Goal: Task Accomplishment & Management: Manage account settings

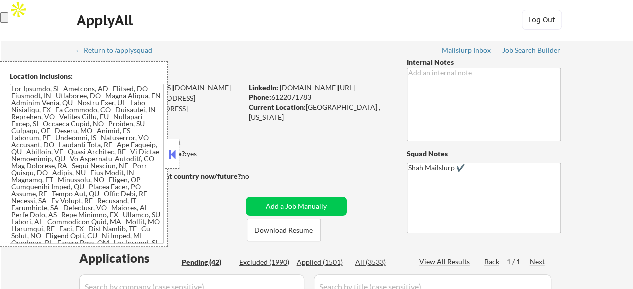
select select ""pending""
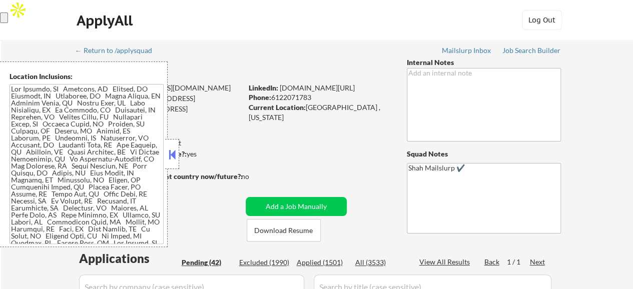
select select ""pending""
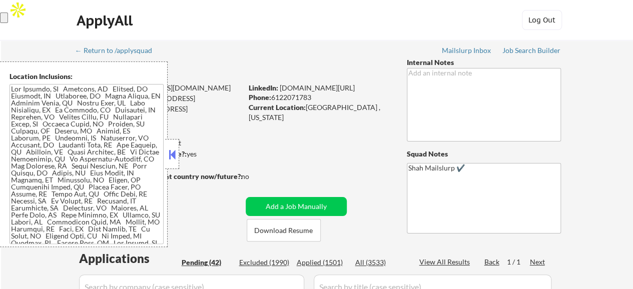
select select ""pending""
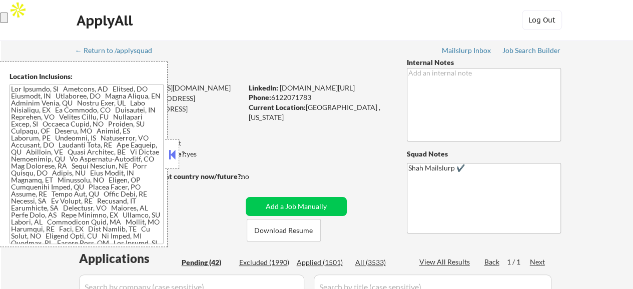
select select ""pending""
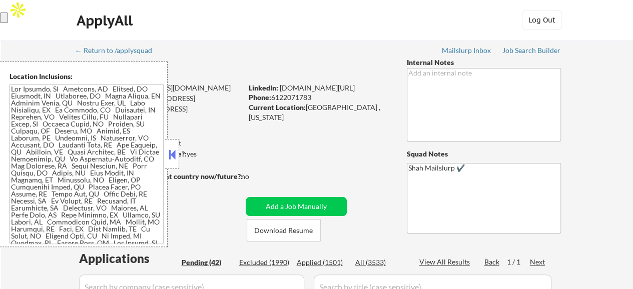
select select ""pending""
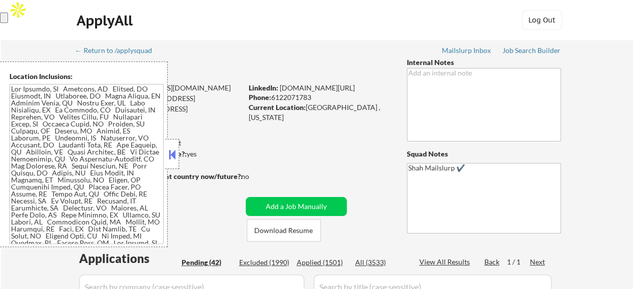
select select ""pending""
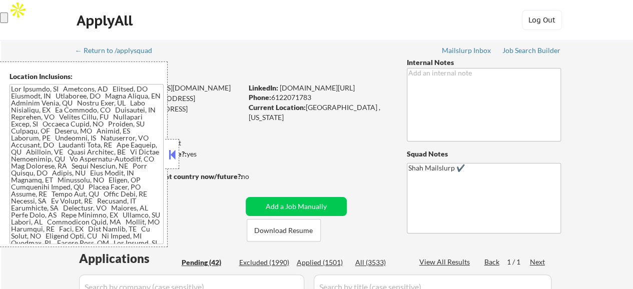
select select ""pending""
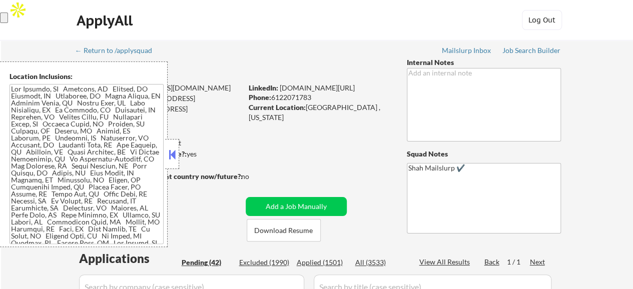
select select ""pending""
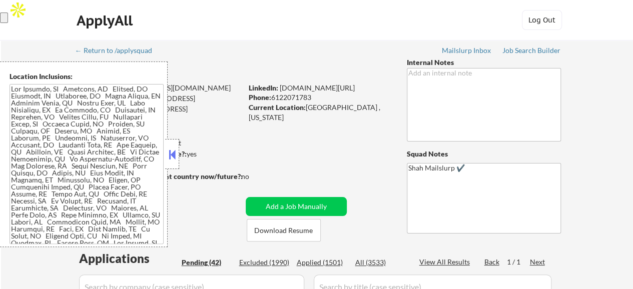
select select ""pending""
drag, startPoint x: 370, startPoint y: 85, endPoint x: 280, endPoint y: 87, distance: 90.6
click at [280, 87] on div "LinkedIn: linkedin.com/in/kabiru-alowonle" at bounding box center [320, 88] width 143 height 10
copy link "linkedin.com/in/kabiru-alowonle"
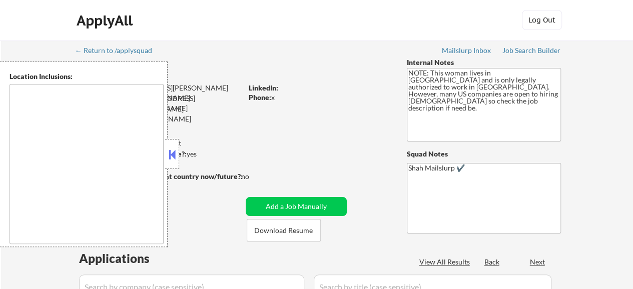
select select ""pending""
type textarea "Mississauga, Ontario Brampton, Ontario Vaughan, Ontario Markham, Ontario Richmo…"
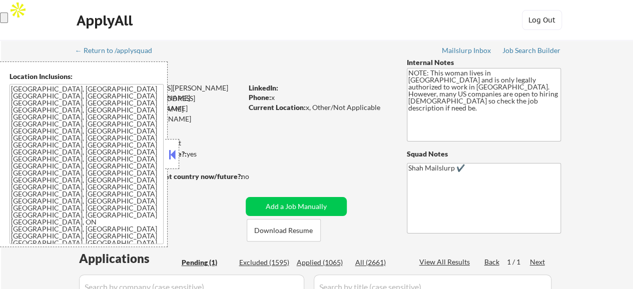
click at [171, 159] on button at bounding box center [172, 154] width 11 height 15
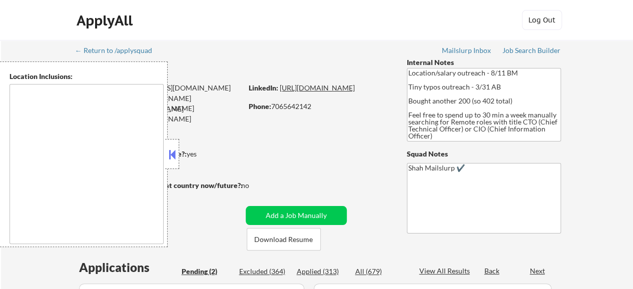
select select ""pending""
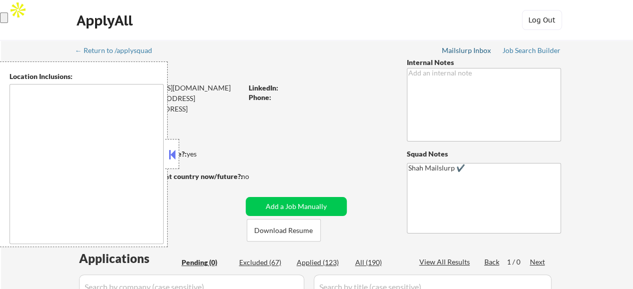
type textarea "[GEOGRAPHIC_DATA], [GEOGRAPHIC_DATA] [GEOGRAPHIC_DATA], [GEOGRAPHIC_DATA] [GEOG…"
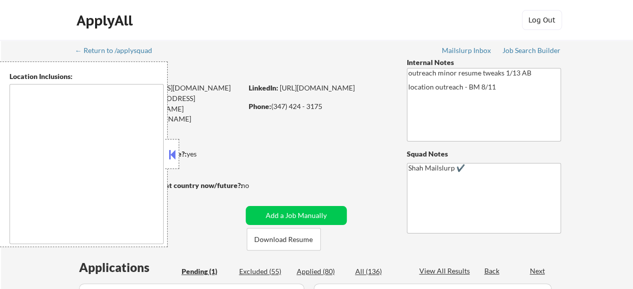
select select ""pending""
type textarea "[GEOGRAPHIC_DATA], [GEOGRAPHIC_DATA] [GEOGRAPHIC_DATA], [GEOGRAPHIC_DATA] [GEOG…"
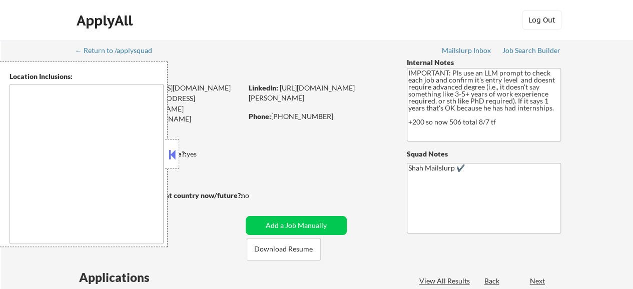
select select ""pending""
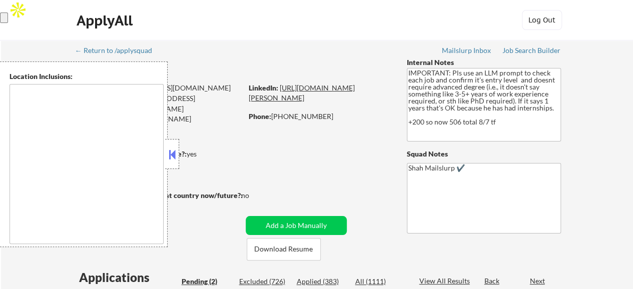
type textarea "Jersey City, NJ Hoboken, NJ Union City, NJ Weehawken, NJ West New York, NJ Nort…"
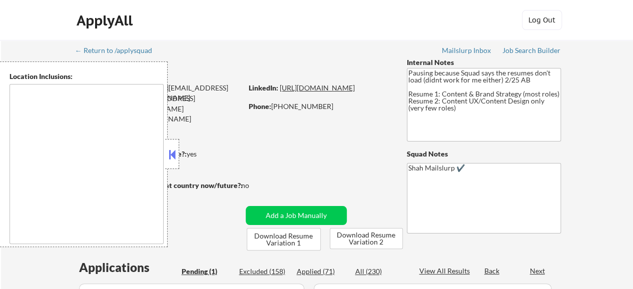
select select ""pending""
type textarea "Charlotte, NC Matthews, NC Mint Hill, NC Pineville, NC Huntersville, NC Mount H…"
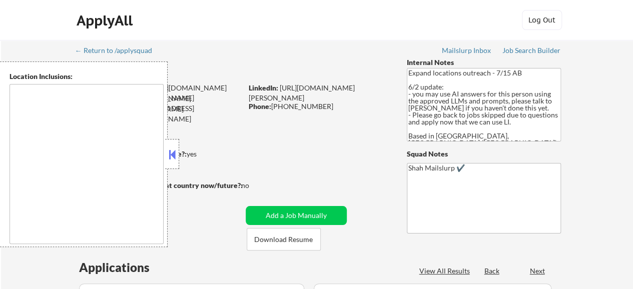
select select ""pending""
type textarea "Toronto, ON Mississauga, ON Brampton, ON Markham, ON Vaughan, ON Richmond Hill,…"
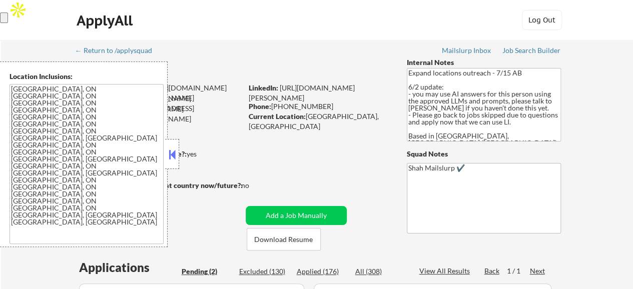
click at [363, 94] on div "LinkedIn: https://www.linkedin.com/in/peter-whitworth-622838200/" at bounding box center [320, 93] width 143 height 20
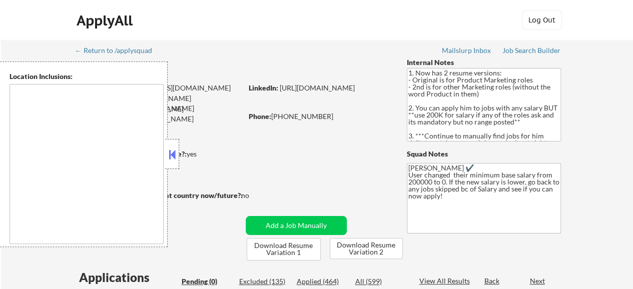
type textarea "[GEOGRAPHIC_DATA], [GEOGRAPHIC_DATA] [GEOGRAPHIC_DATA], [GEOGRAPHIC_DATA] [GEOG…"
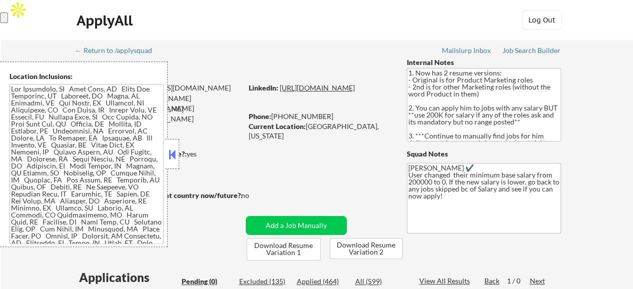
click at [341, 92] on link "https://www.linkedin.com/in/andrewjhawthorn/" at bounding box center [317, 88] width 75 height 9
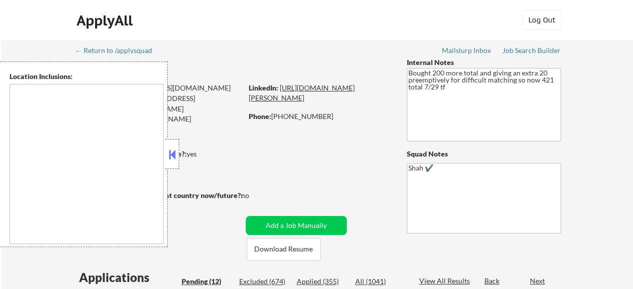
type textarea "[GEOGRAPHIC_DATA], [GEOGRAPHIC_DATA] [GEOGRAPHIC_DATA], [GEOGRAPHIC_DATA] [GEOG…"
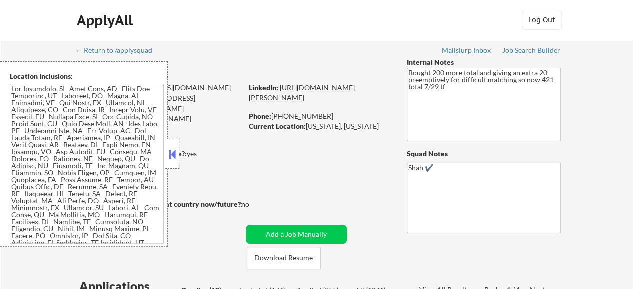
click at [317, 96] on link "[URL][DOMAIN_NAME][PERSON_NAME]" at bounding box center [302, 93] width 106 height 19
select select ""pending""
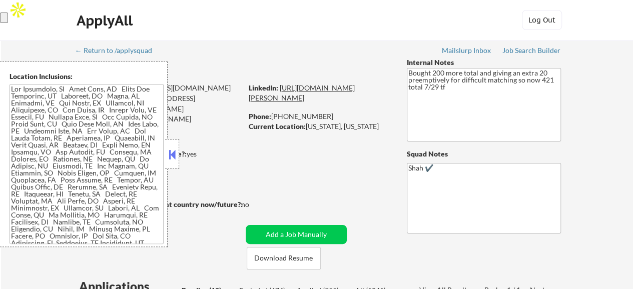
select select ""pending""
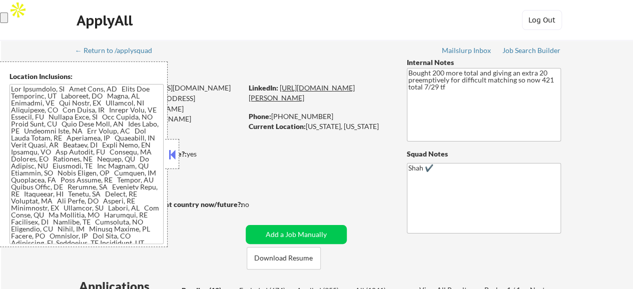
select select ""pending""
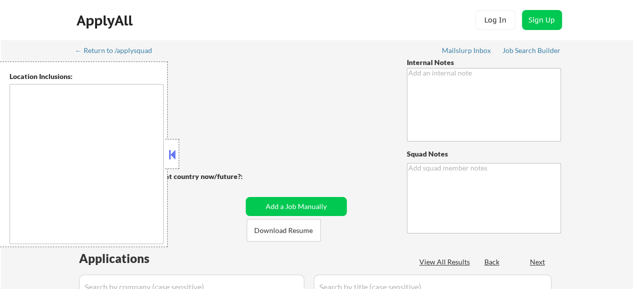
type textarea "Shah ✔️"
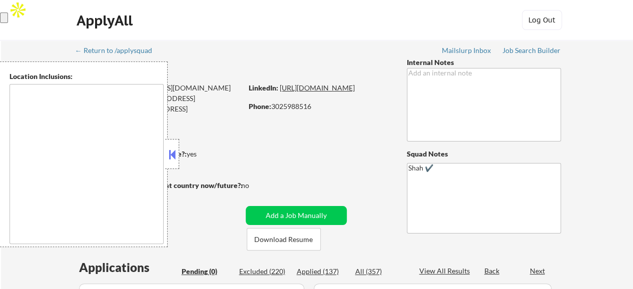
type textarea "[GEOGRAPHIC_DATA], DE [GEOGRAPHIC_DATA], [GEOGRAPHIC_DATA], DE [GEOGRAPHIC_DATA…"
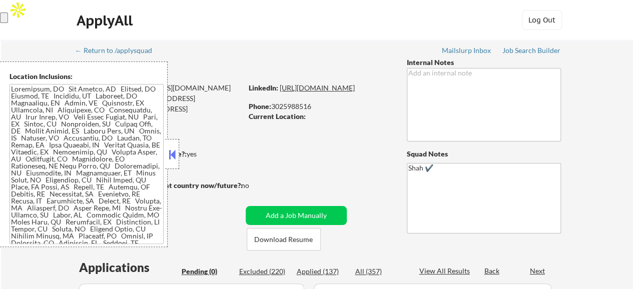
click at [334, 92] on link "https://www.linkedin.com/in/shan1234/" at bounding box center [317, 88] width 75 height 9
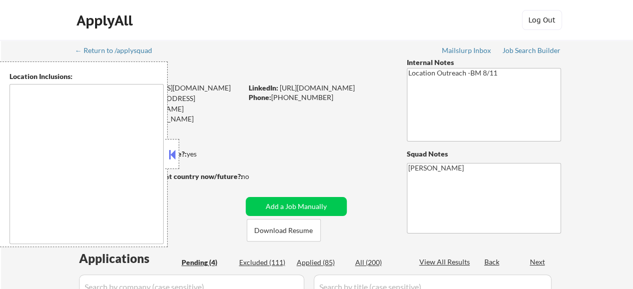
select select ""pending""
click at [359, 93] on div "Phone: [PHONE_NUMBER]" at bounding box center [320, 98] width 142 height 10
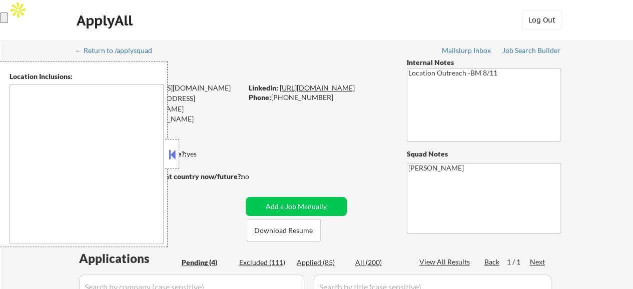
type textarea "[GEOGRAPHIC_DATA], [GEOGRAPHIC_DATA] [GEOGRAPHIC_DATA], [GEOGRAPHIC_DATA] [GEOG…"
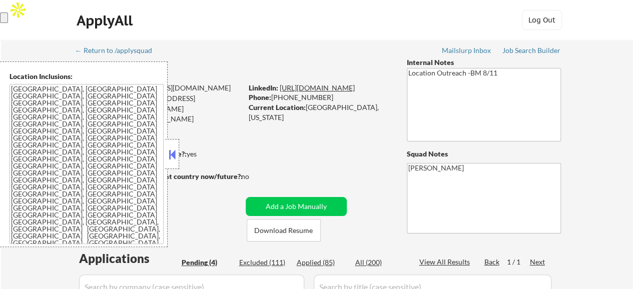
click at [355, 89] on link "https://www.linkedin.com/in/nleto/" at bounding box center [317, 88] width 75 height 9
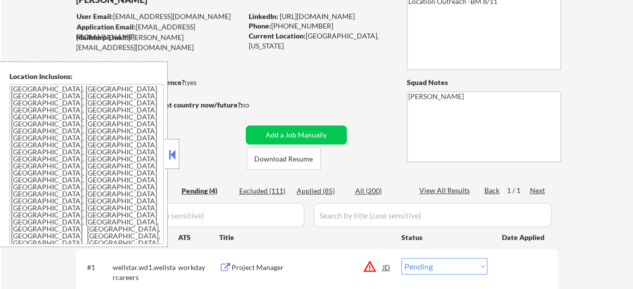
scroll to position [72, 0]
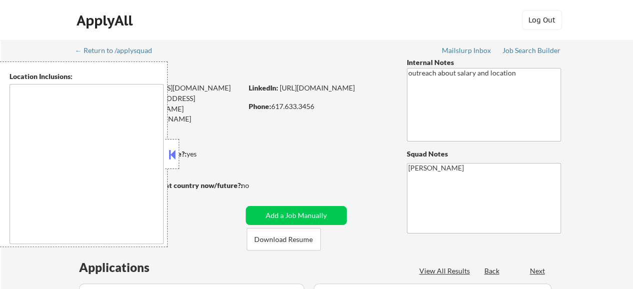
select select ""pending""
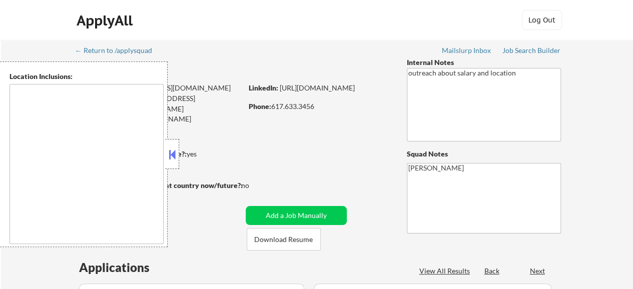
type textarea "[GEOGRAPHIC_DATA], [GEOGRAPHIC_DATA] [GEOGRAPHIC_DATA], [GEOGRAPHIC_DATA] [GEOG…"
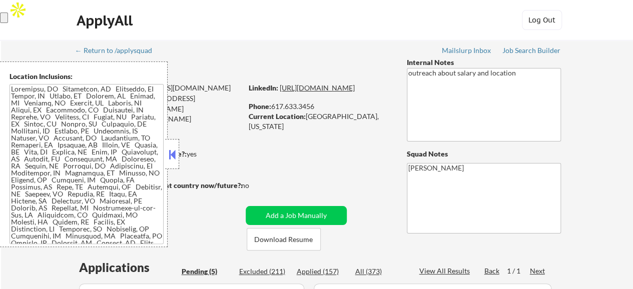
click at [355, 92] on link "[URL][DOMAIN_NAME]" at bounding box center [317, 88] width 75 height 9
